Goal: Task Accomplishment & Management: Complete application form

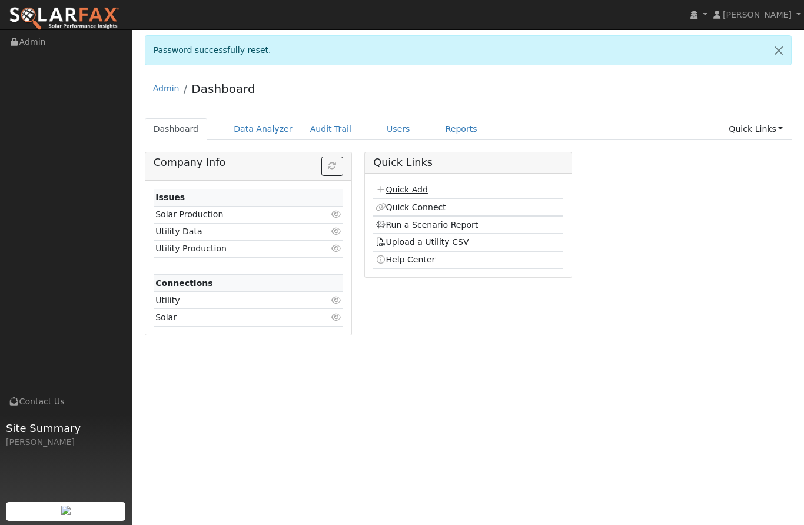
click at [418, 185] on link "Quick Add" at bounding box center [402, 189] width 52 height 9
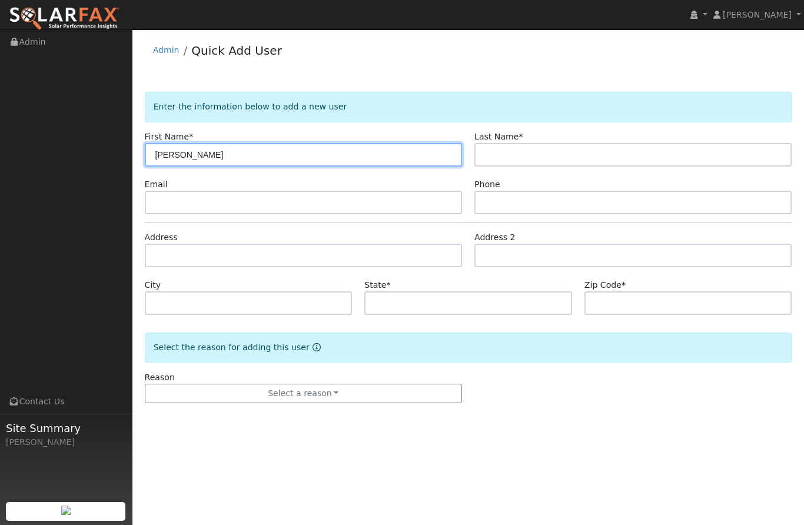
type input "Ashley"
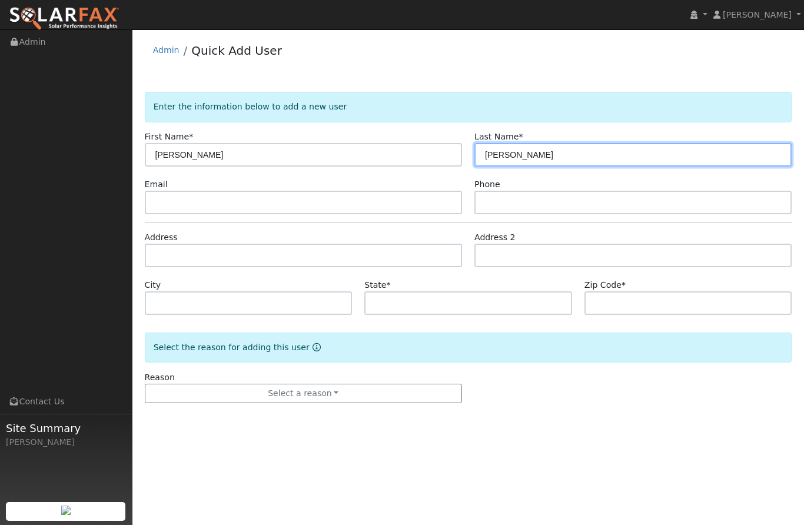
type input "Sehic"
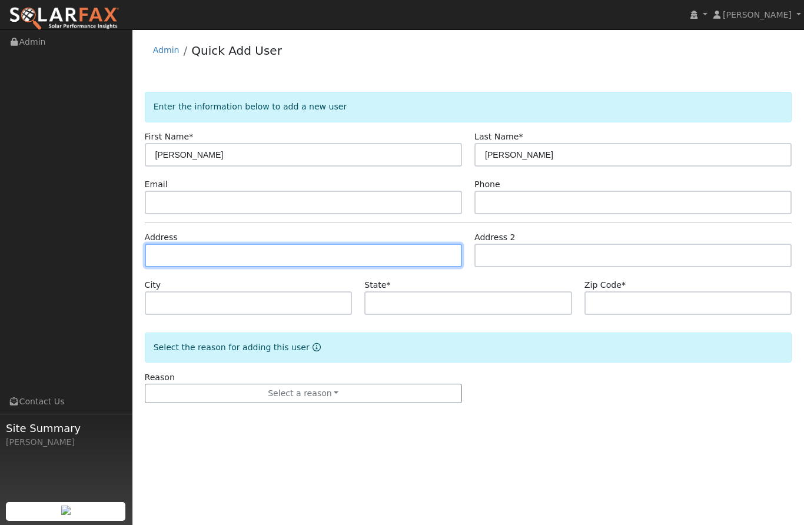
click at [420, 256] on input "text" at bounding box center [303, 256] width 317 height 24
click at [412, 254] on input "text" at bounding box center [303, 256] width 317 height 24
paste input "5461 BONANZA WAY MARYSVILLE, CA 95901"
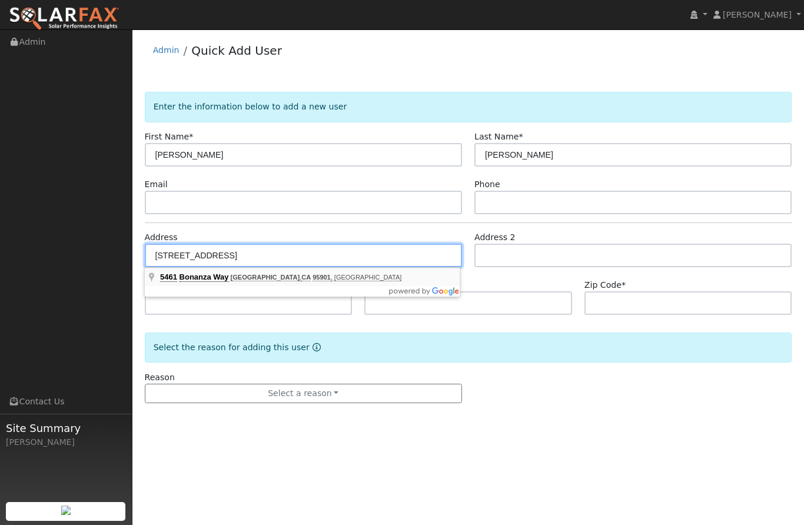
type input "5461 Bonanza Way"
type input "Marysville"
type input "CA"
type input "95901"
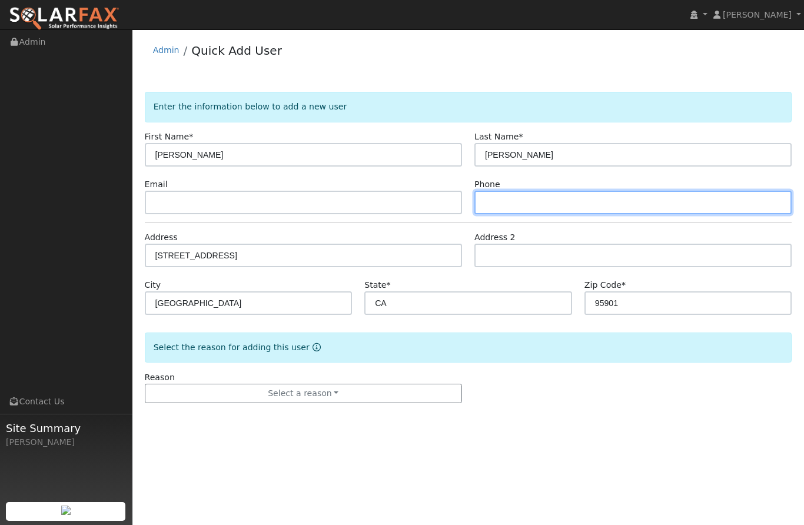
click at [565, 197] on input "text" at bounding box center [633, 203] width 317 height 24
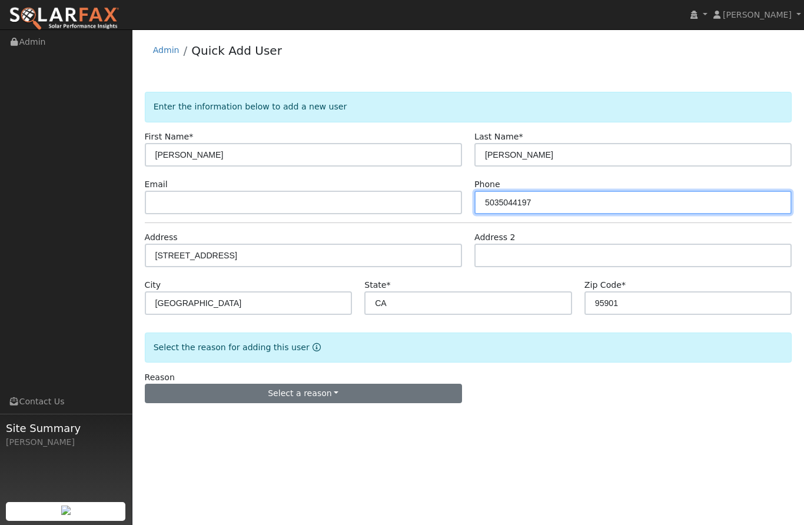
type input "5035044197"
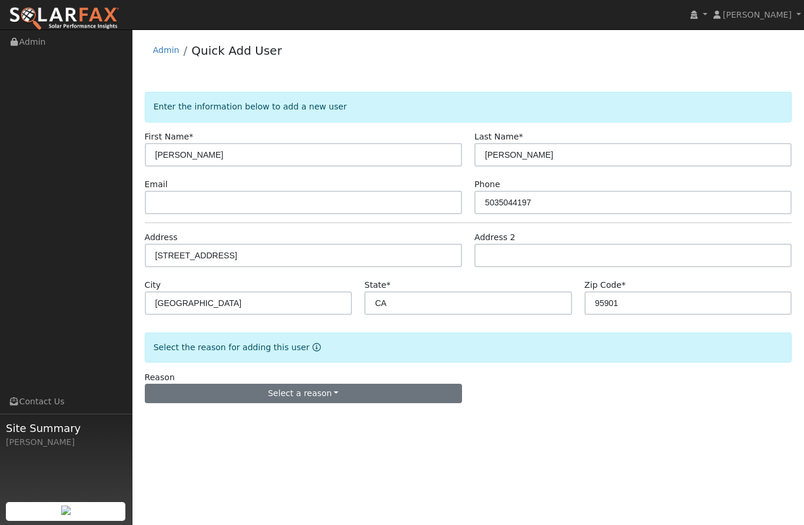
click at [364, 392] on button "Select a reason" at bounding box center [303, 394] width 317 height 20
click at [217, 329] on link "New lead" at bounding box center [210, 336] width 130 height 16
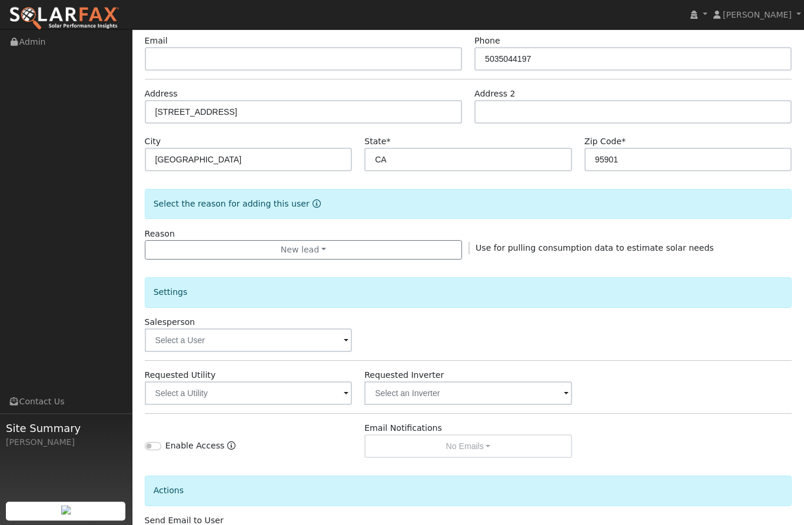
scroll to position [185, 0]
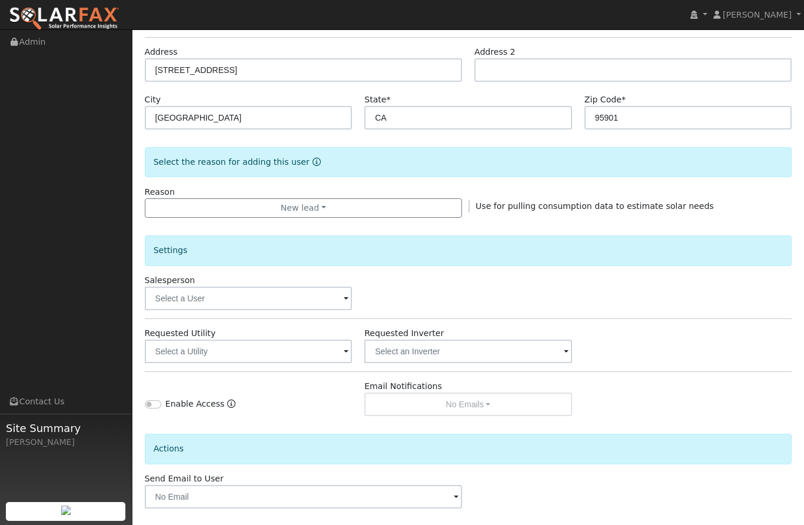
checkbox input "true"
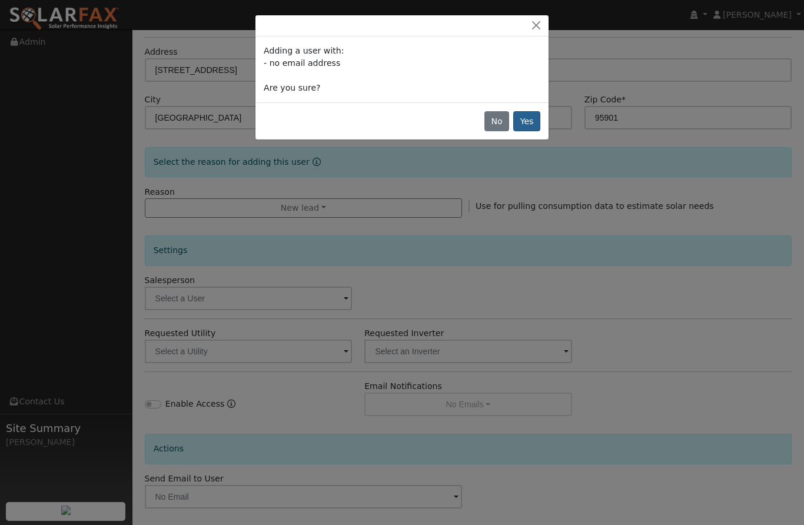
click at [528, 126] on button "Yes" at bounding box center [526, 121] width 27 height 20
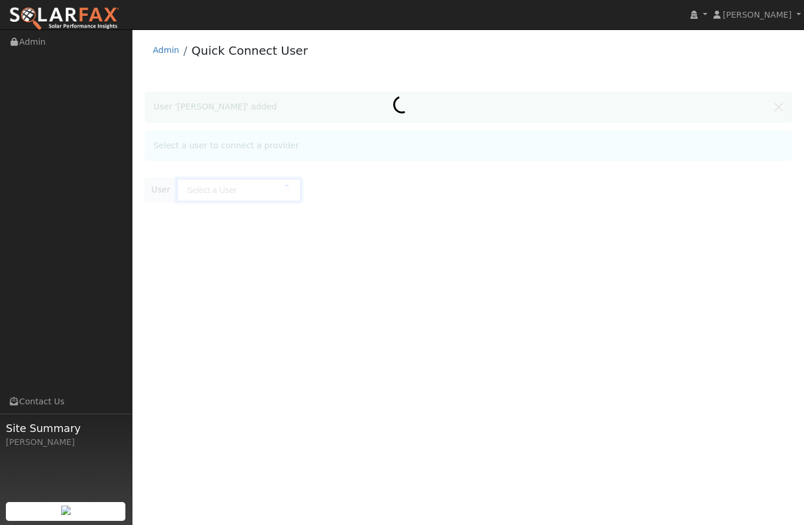
type input "[PERSON_NAME]"
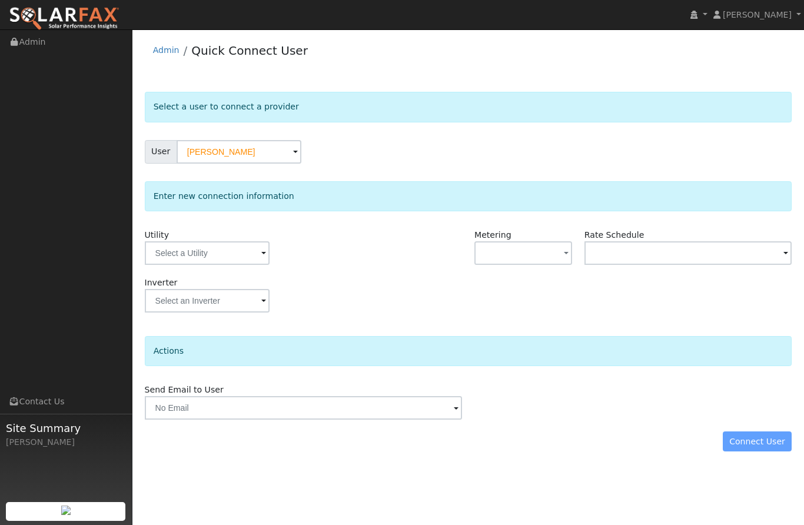
click at [261, 247] on span at bounding box center [263, 254] width 5 height 14
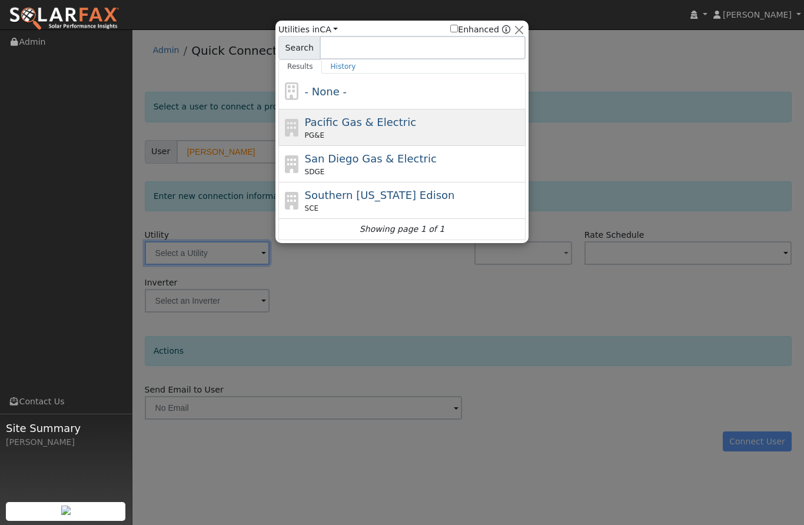
click at [386, 124] on span "Pacific Gas & Electric" at bounding box center [360, 122] width 111 height 12
type input "PG&E"
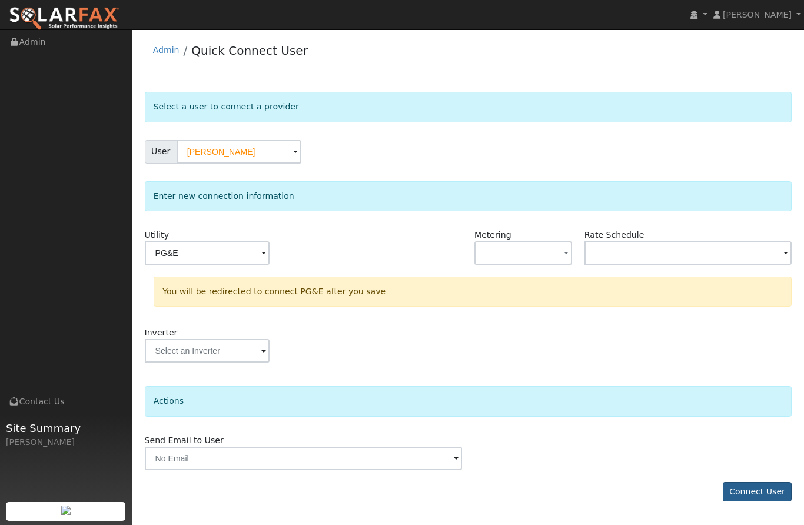
click at [766, 489] on button "Connect User" at bounding box center [757, 492] width 69 height 20
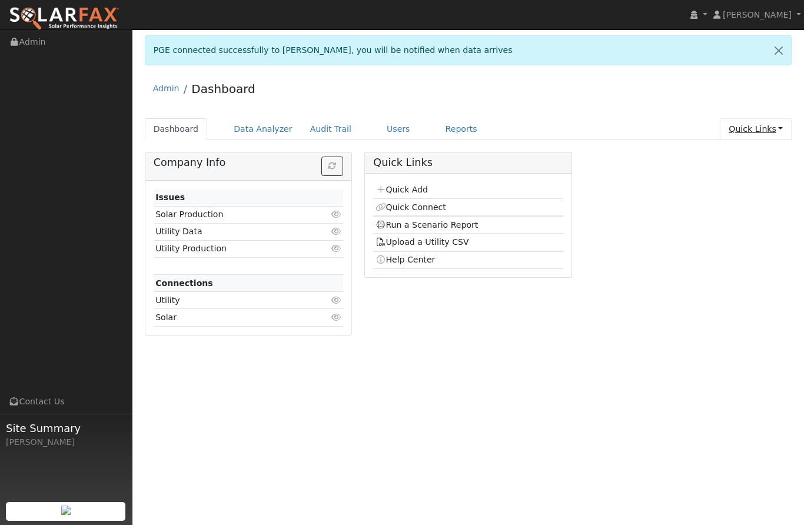
click at [779, 130] on link "Quick Links" at bounding box center [756, 129] width 72 height 22
click at [788, 127] on link "Quick Links" at bounding box center [756, 129] width 72 height 22
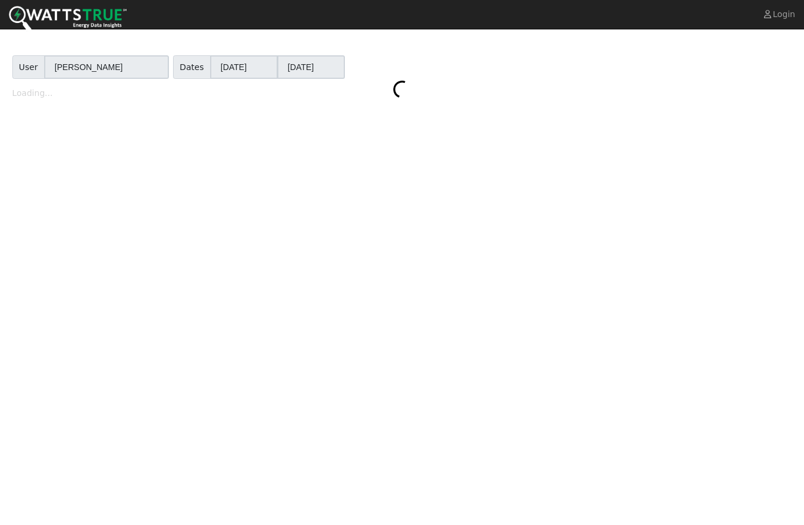
click at [624, 423] on div "User User [PERSON_NAME] Account - Default Ac... Dates Year [DATE] Year [DATE] L…" at bounding box center [402, 277] width 804 height 496
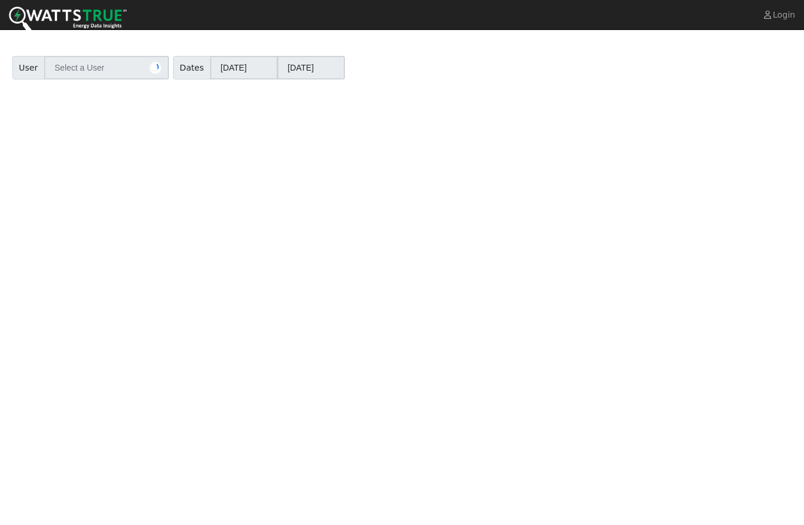
type input "[PERSON_NAME]"
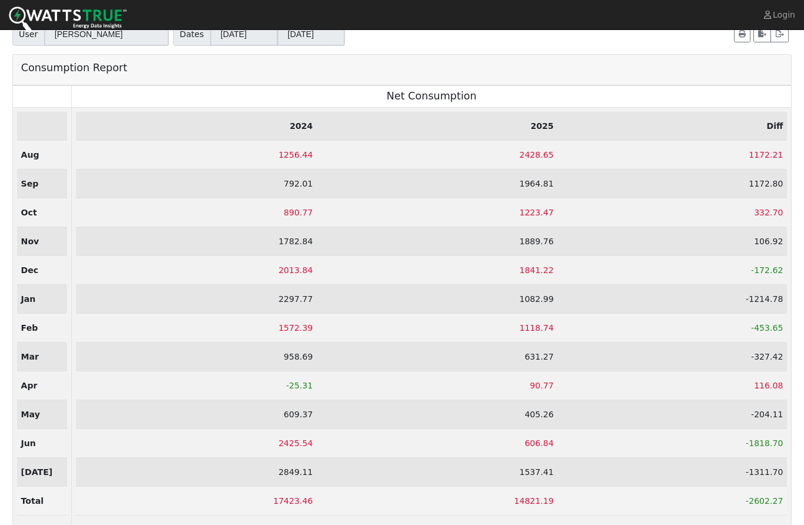
scroll to position [32, 0]
